Goal: Task Accomplishment & Management: Complete application form

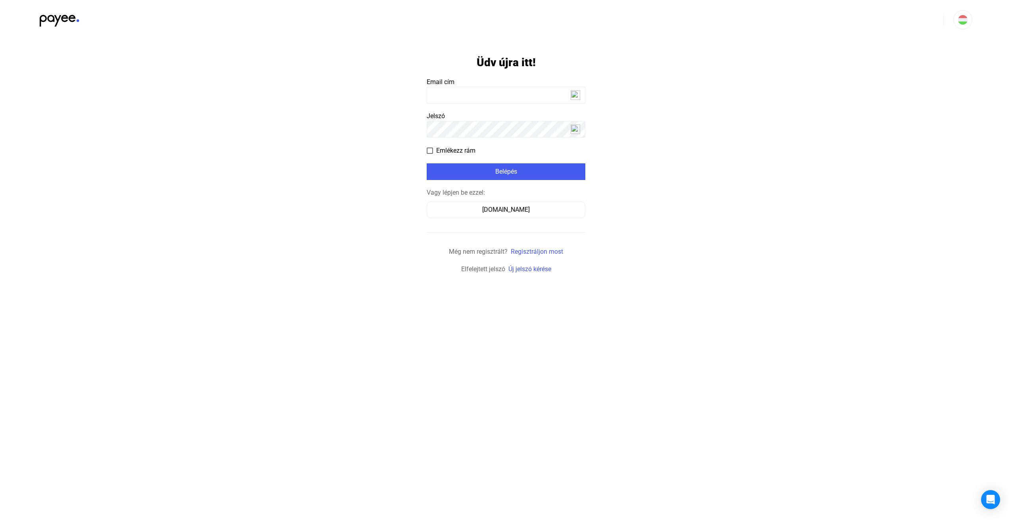
click at [268, 185] on app-form-template "Üdv újra itt! Email cím Jelszó Emlékezz rám Belépés Vagy lépjen be ezzel: [DOMA…" at bounding box center [506, 157] width 1012 height 234
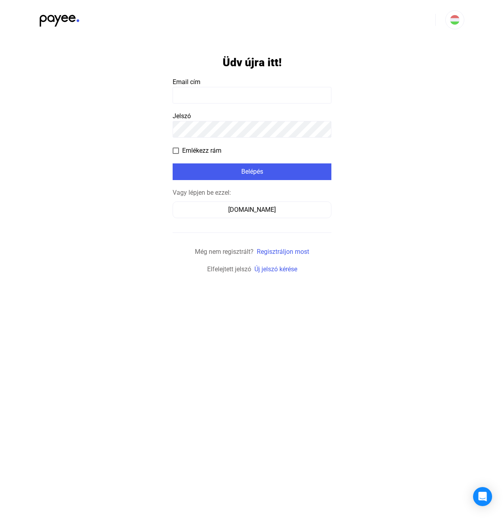
click at [195, 97] on input at bounding box center [252, 95] width 159 height 17
click at [245, 212] on div "[DOMAIN_NAME]" at bounding box center [251, 210] width 153 height 10
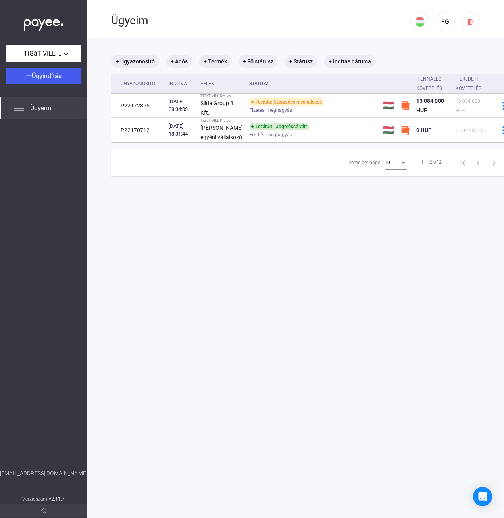
drag, startPoint x: 307, startPoint y: 303, endPoint x: 310, endPoint y: 259, distance: 44.2
click at [307, 303] on main "+ Ügyazonosító + Adós + Termék + Fő státusz + Státusz + Indítás dátuma Ügyazono…" at bounding box center [315, 297] width 457 height 518
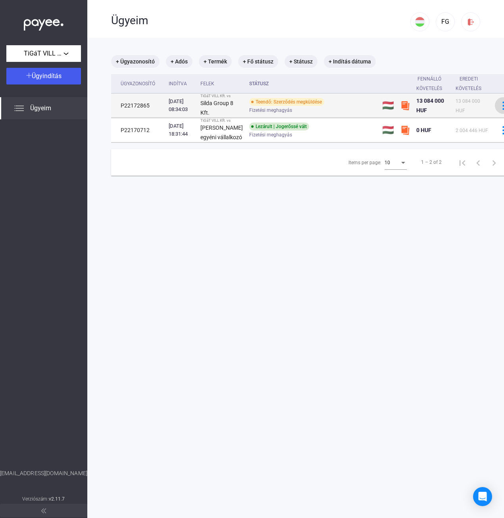
click at [499, 109] on img at bounding box center [503, 106] width 8 height 8
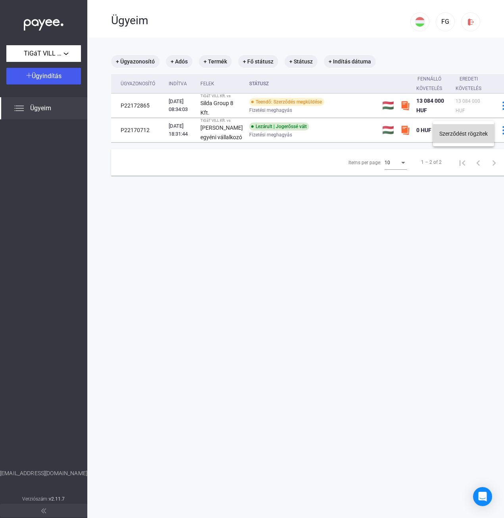
click at [475, 133] on button "Szerződést rögzítek" at bounding box center [463, 133] width 61 height 19
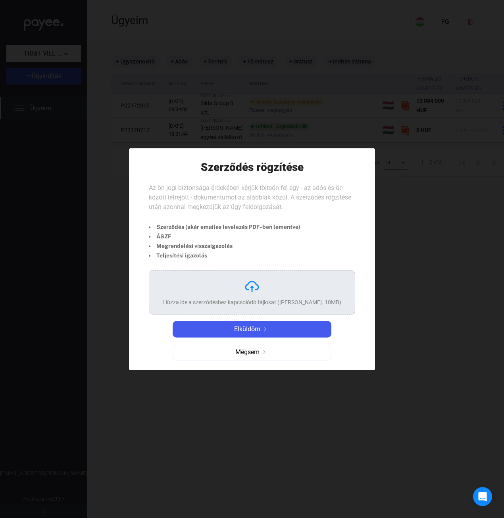
click at [430, 265] on div at bounding box center [252, 259] width 504 height 518
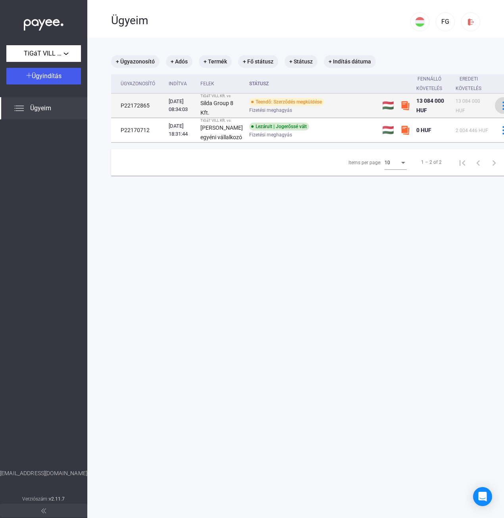
click at [497, 110] on div at bounding box center [503, 106] width 12 height 8
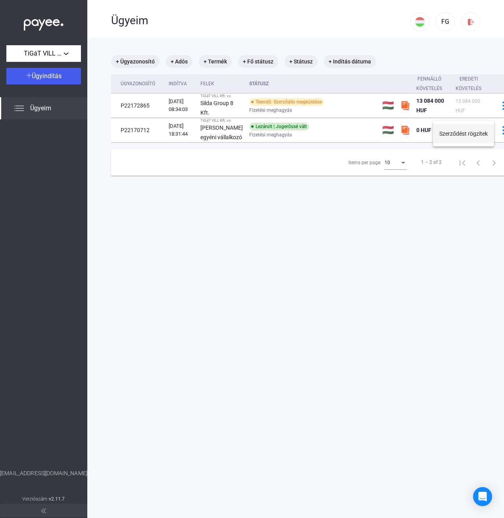
click at [458, 133] on button "Szerződést rögzítek" at bounding box center [463, 133] width 61 height 19
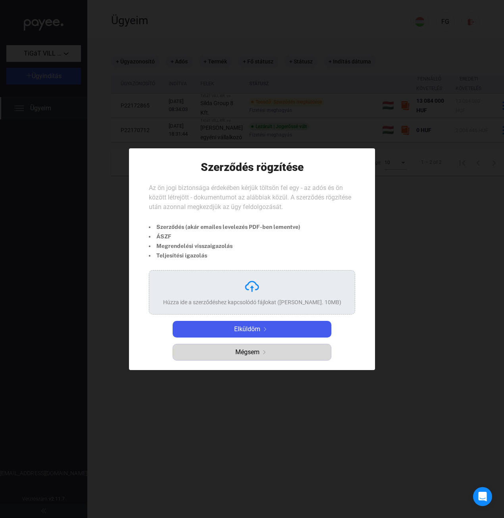
click at [243, 356] on span "Mégsem" at bounding box center [247, 352] width 24 height 10
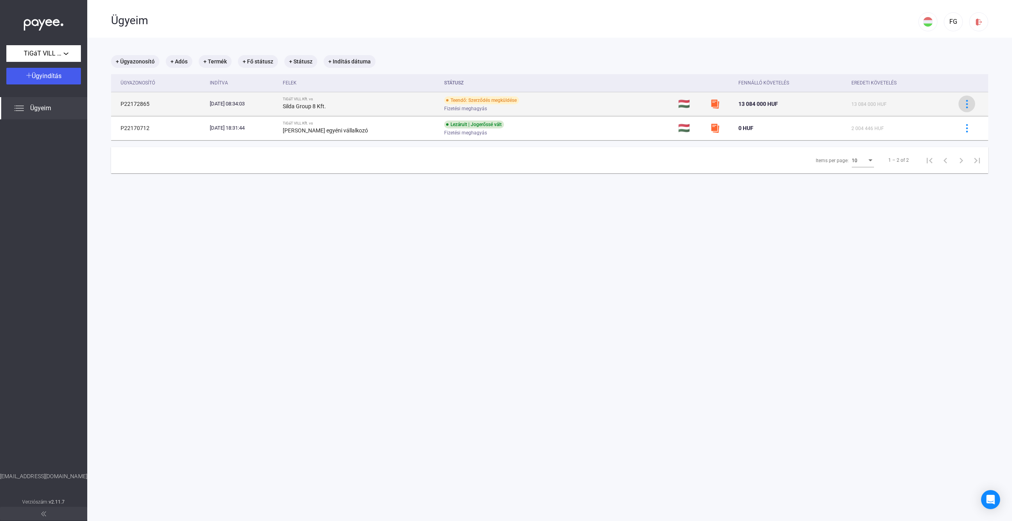
click at [503, 105] on img at bounding box center [967, 104] width 8 height 8
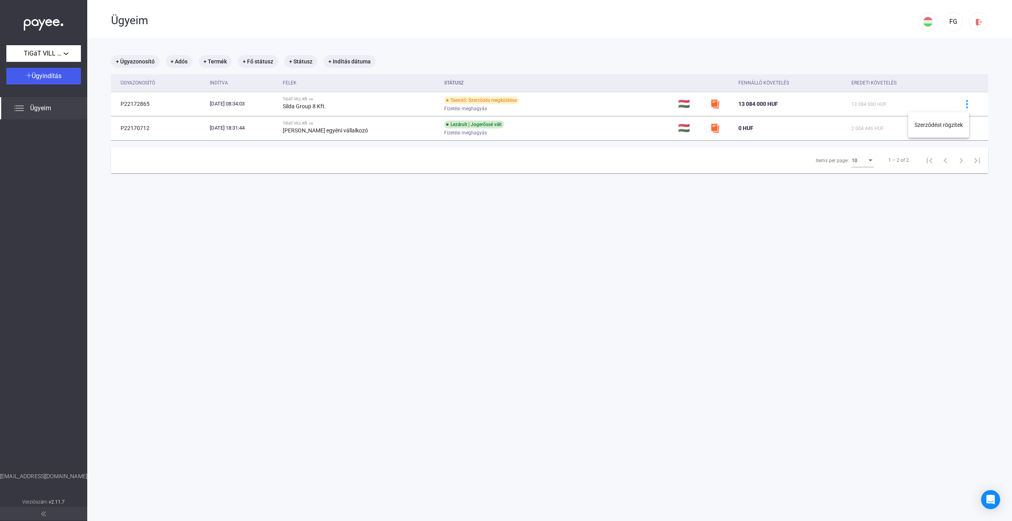
click at [503, 104] on div at bounding box center [506, 260] width 1012 height 521
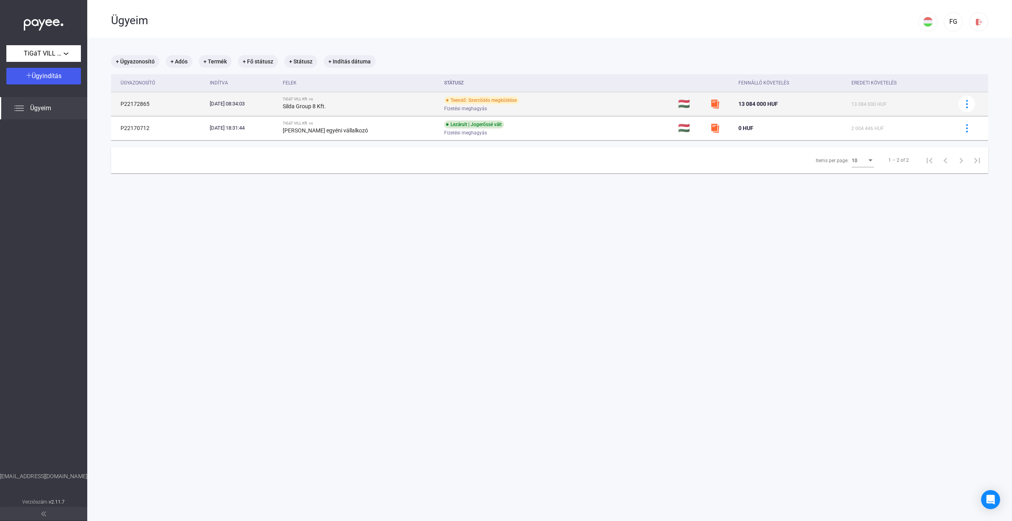
click at [503, 105] on span "13 084 000 HUF" at bounding box center [758, 104] width 40 height 6
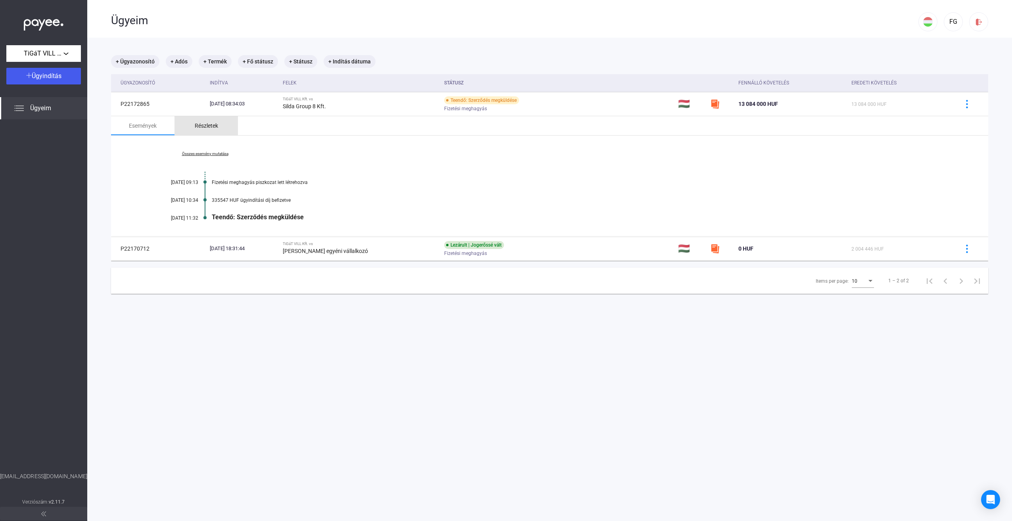
click at [209, 125] on div "Részletek" at bounding box center [206, 126] width 23 height 10
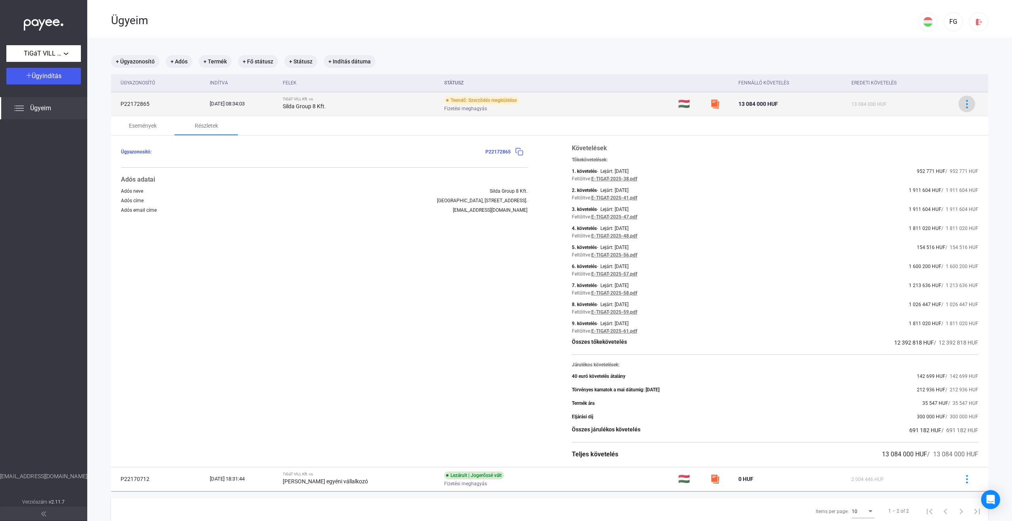
click at [503, 108] on button at bounding box center [967, 104] width 17 height 17
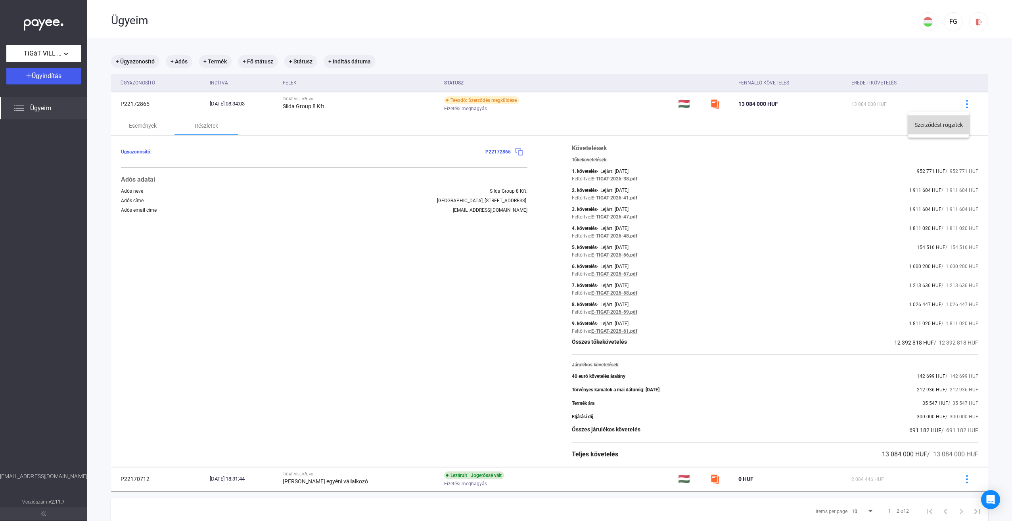
click at [503, 124] on button "Szerződést rögzítek" at bounding box center [938, 124] width 61 height 19
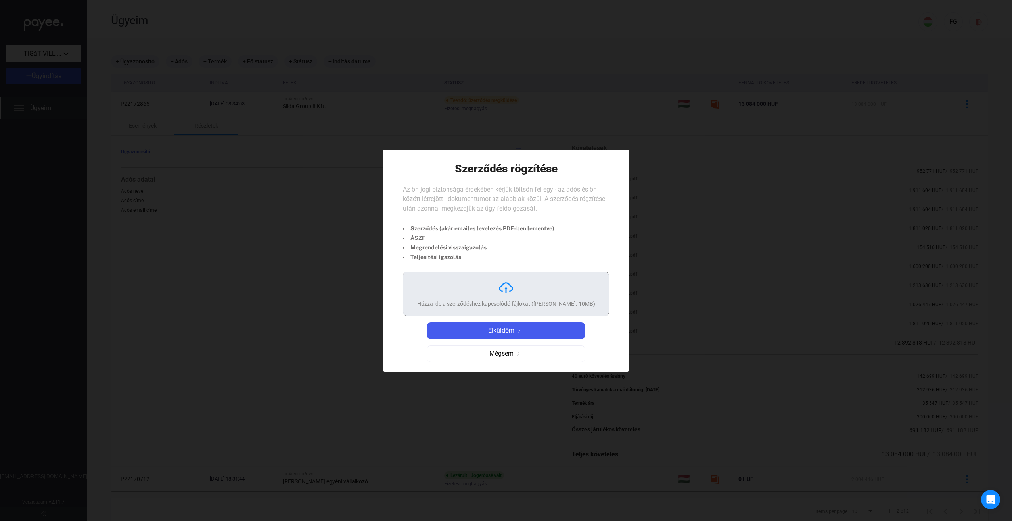
click at [489, 289] on div "Húzza ide a szerződéshez kapcsolódó fájlokat ([PERSON_NAME]. 10MB)" at bounding box center [506, 294] width 178 height 28
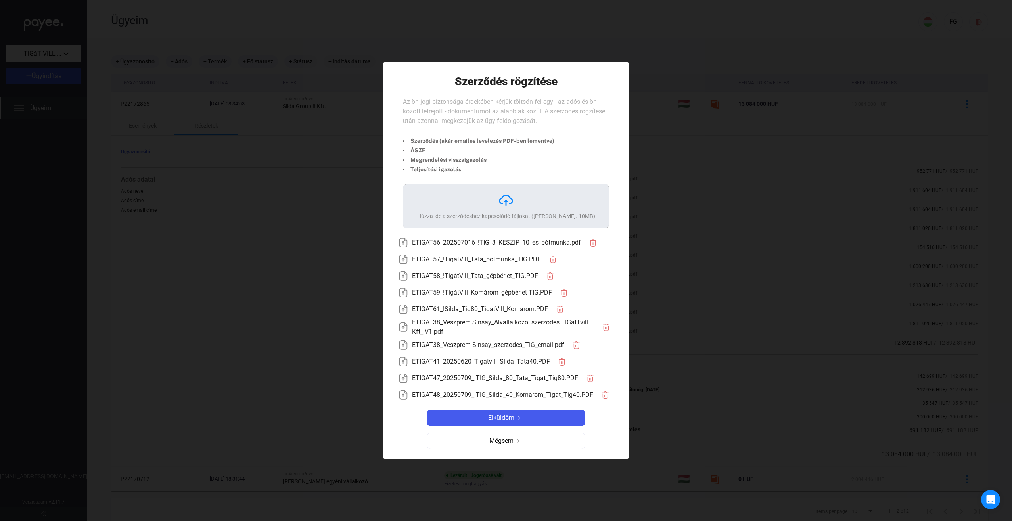
click at [432, 74] on div "Szerződés rögzítése Az ön jogi biztonsága érdekében kérjük töltsön fel egy - az…" at bounding box center [506, 260] width 246 height 397
click at [503, 417] on span "Elküldöm" at bounding box center [501, 418] width 26 height 10
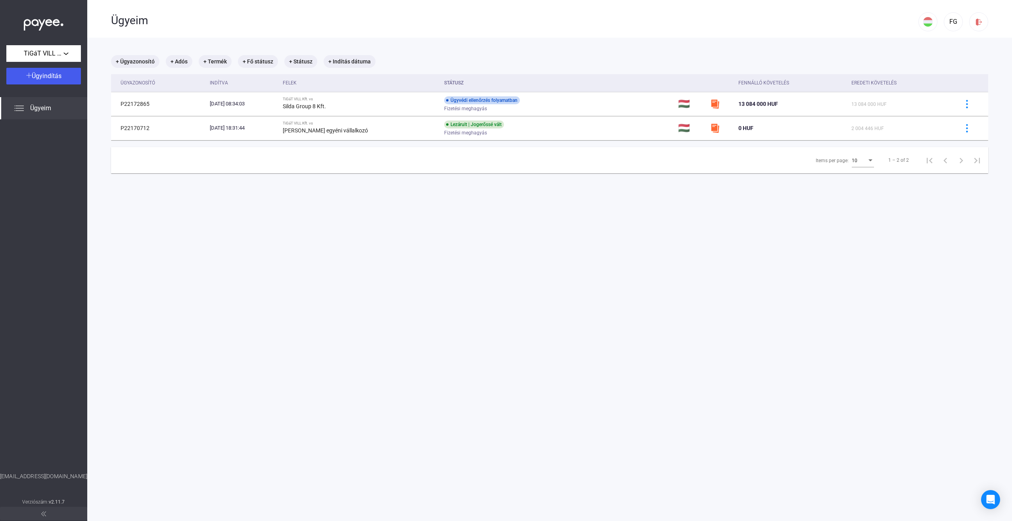
drag, startPoint x: 261, startPoint y: 301, endPoint x: 256, endPoint y: 301, distance: 5.2
click at [261, 301] on main "+ Ügyazonosító + Adós + Termék + Fő státusz + Státusz + Indítás dátuma Ügyazono…" at bounding box center [549, 298] width 925 height 521
